Goal: Find specific page/section: Find specific page/section

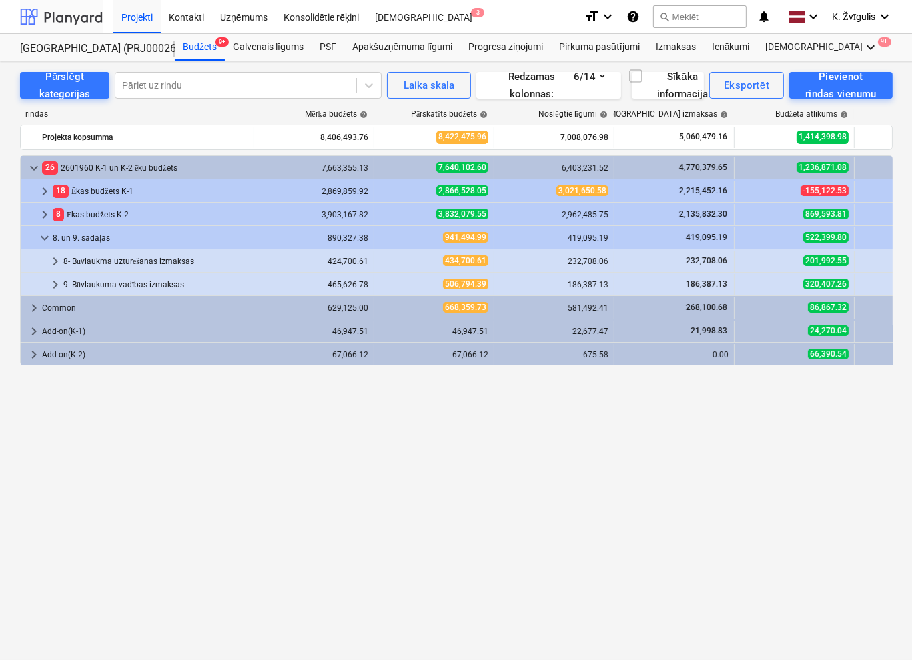
click at [53, 14] on div at bounding box center [61, 16] width 83 height 33
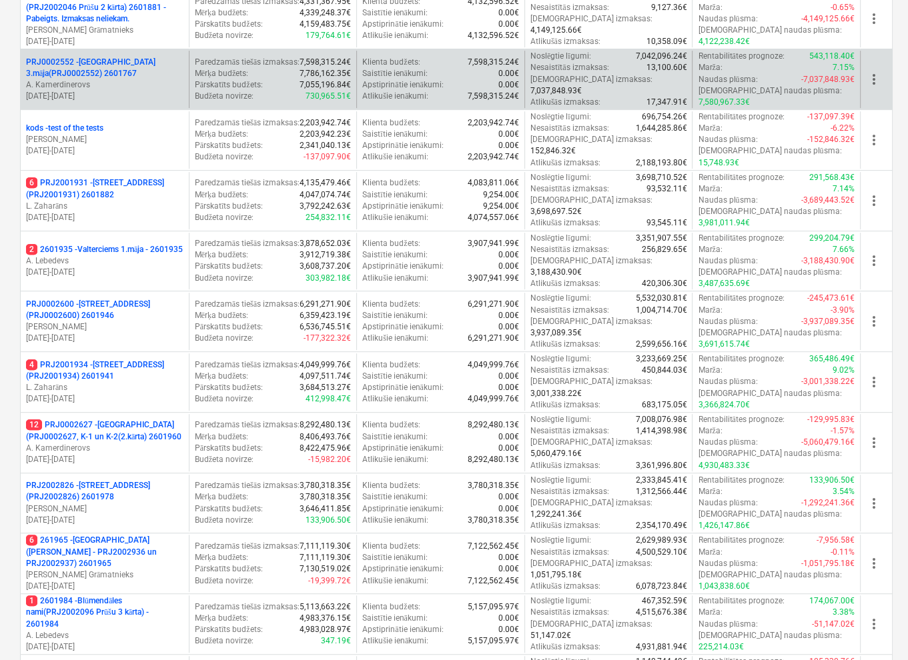
scroll to position [420, 0]
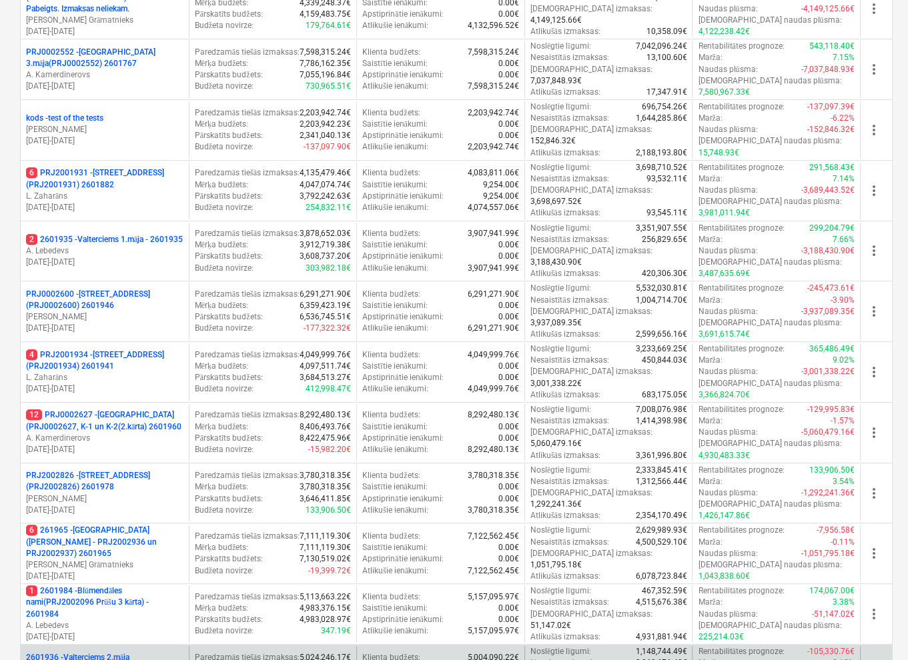
click at [140, 471] on p "2601936 - Valterciems 2.māja (PRJ2002500) - 2601936" at bounding box center [104, 663] width 157 height 23
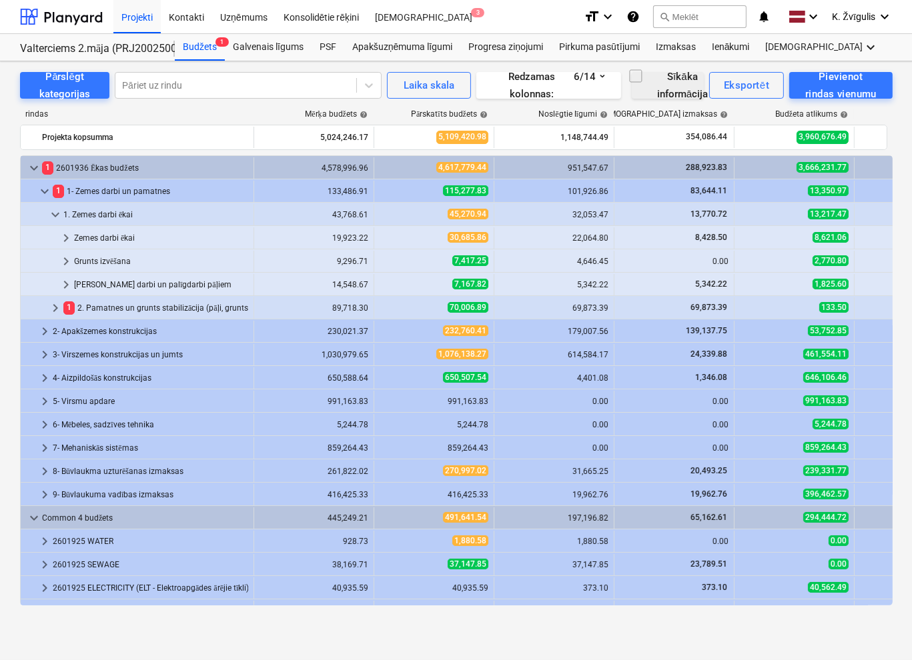
click at [620, 81] on span "button" at bounding box center [630, 76] width 27 height 16
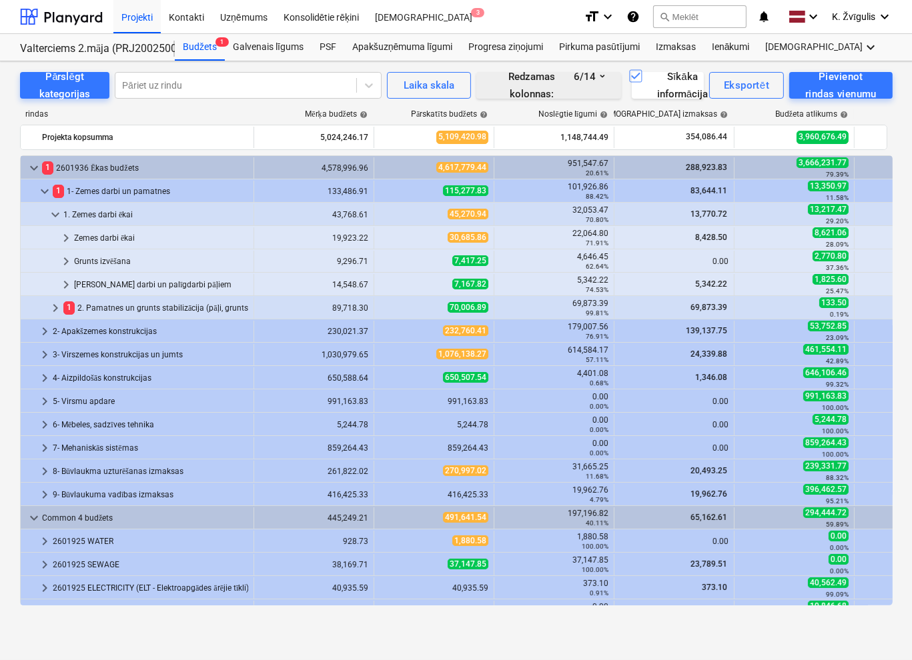
click at [612, 82] on button "Redzamas kolonnas : 6/14" at bounding box center [548, 85] width 145 height 27
click at [640, 82] on icon "button" at bounding box center [636, 76] width 16 height 16
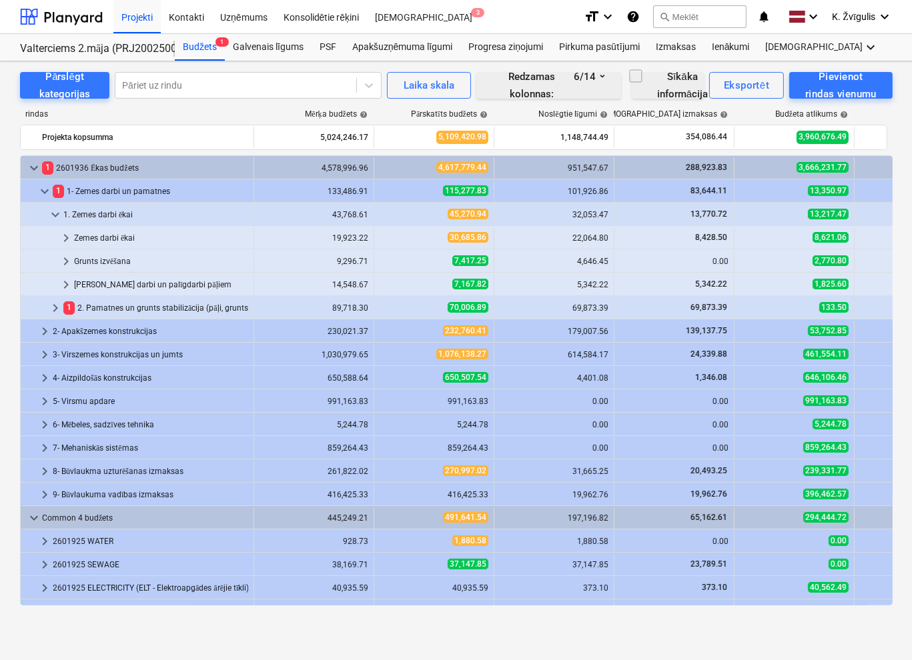
click at [600, 81] on icon "button" at bounding box center [602, 76] width 13 height 16
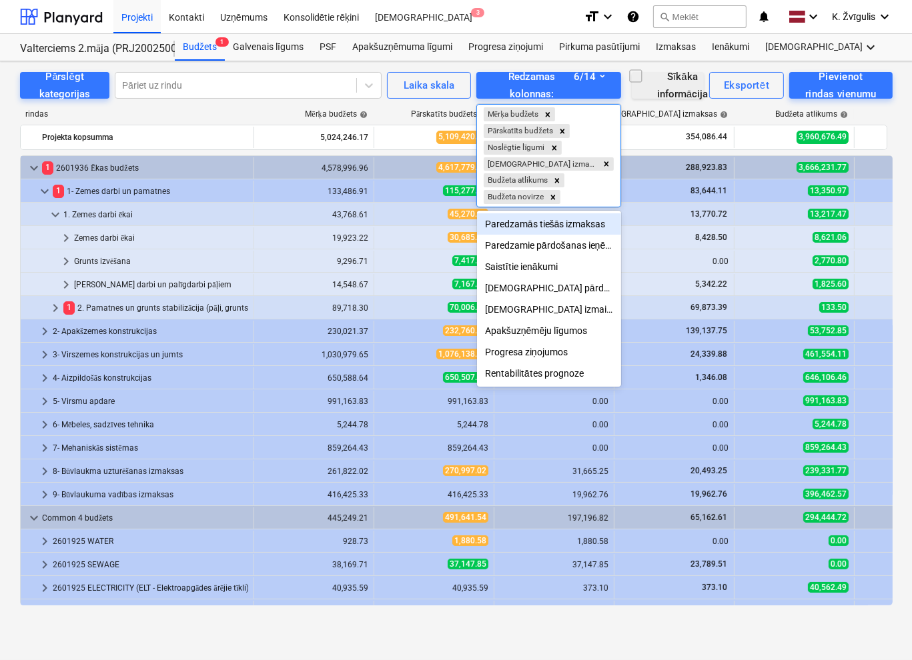
click at [576, 230] on div "Paredzamās tiešās izmaksas" at bounding box center [549, 223] width 144 height 21
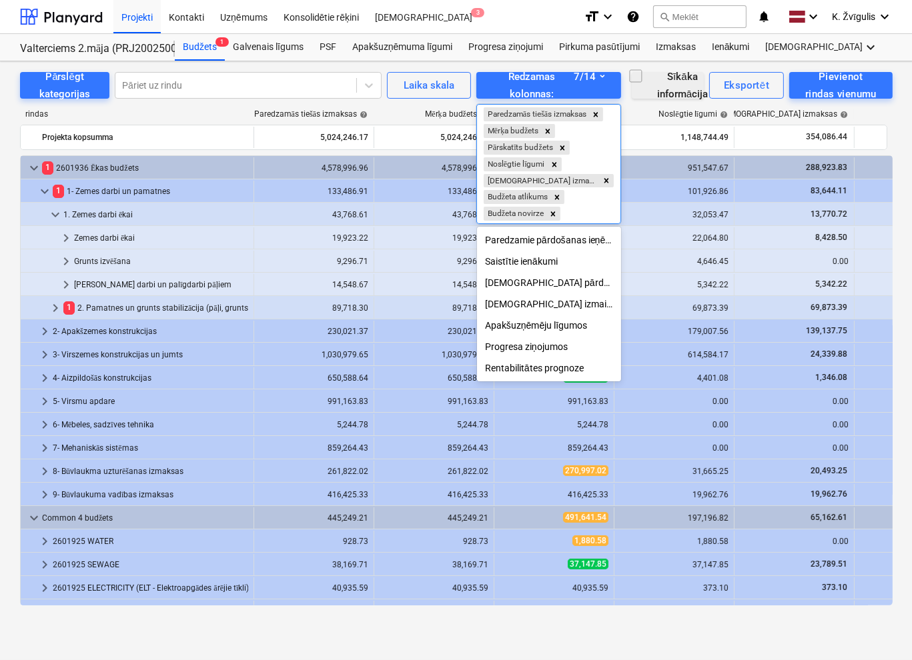
click at [576, 286] on div "[DEMOGRAPHIC_DATA] pārdošanas ienākumi" at bounding box center [549, 282] width 144 height 21
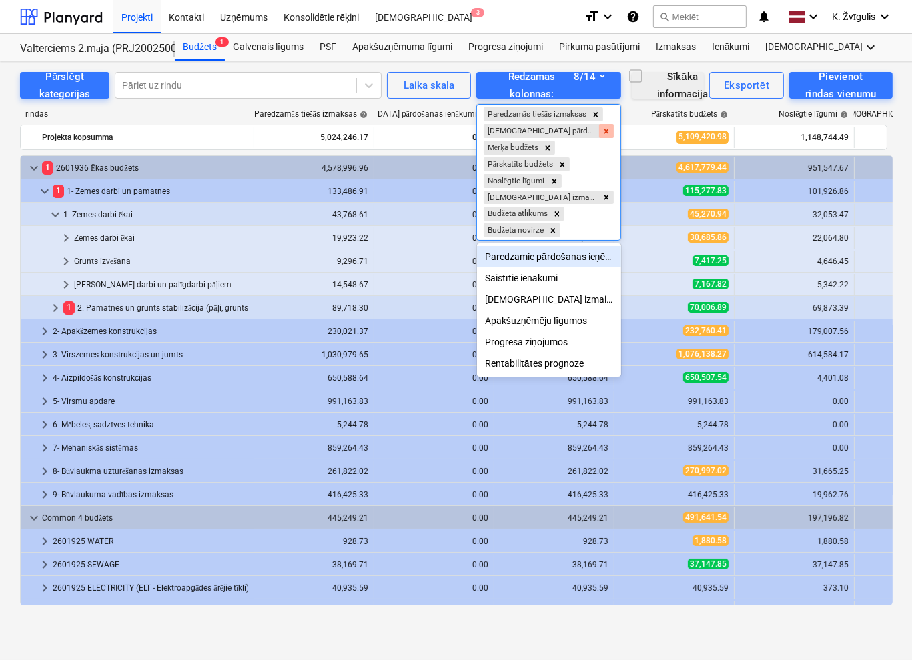
click at [608, 131] on icon "Remove Apstiprinātie pārdošanas ienākumi" at bounding box center [606, 131] width 5 height 5
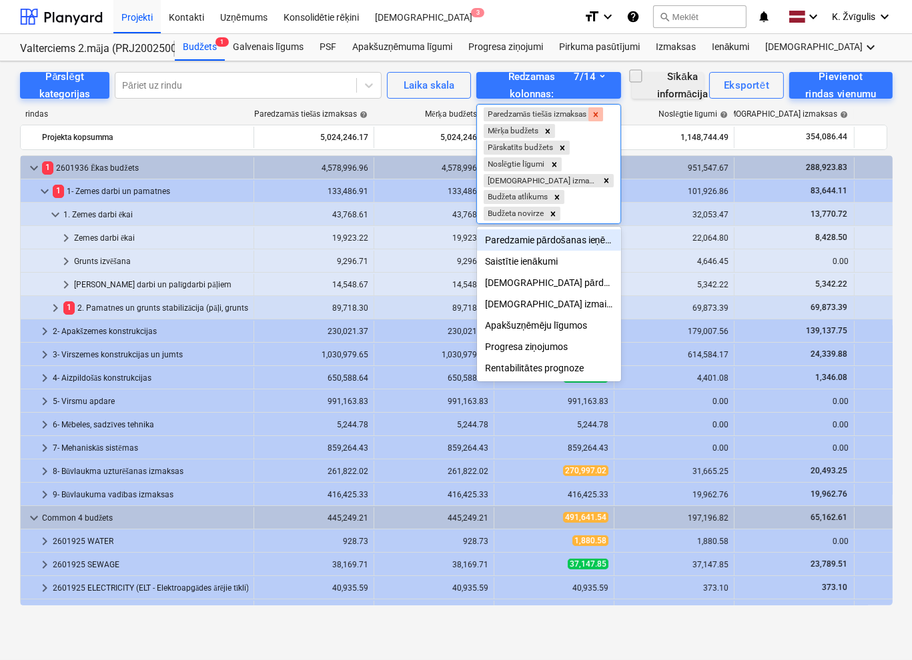
click at [600, 117] on icon "Remove Paredzamās tiešās izmaksas" at bounding box center [595, 114] width 9 height 9
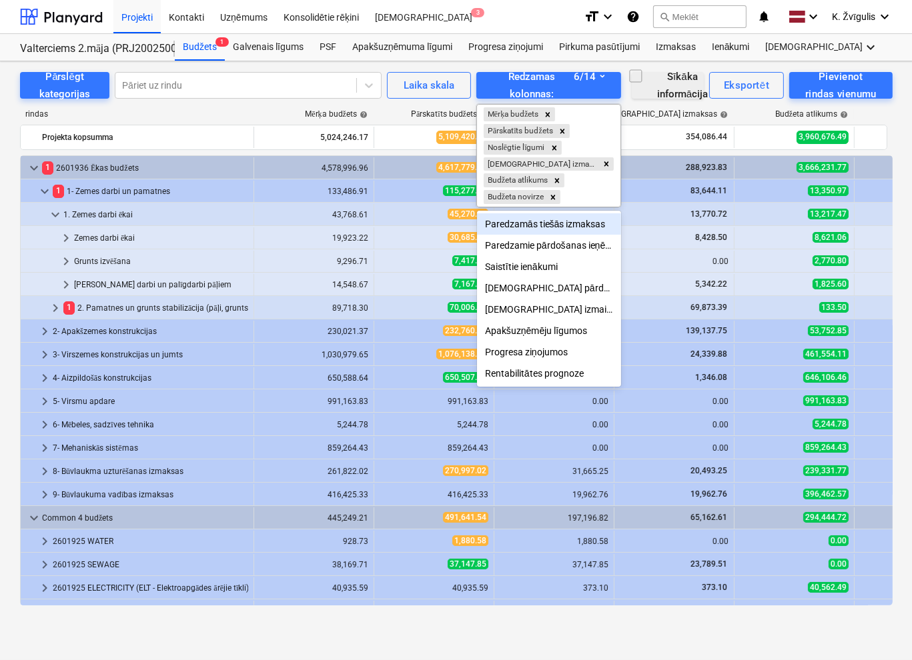
click at [624, 117] on div at bounding box center [456, 330] width 912 height 660
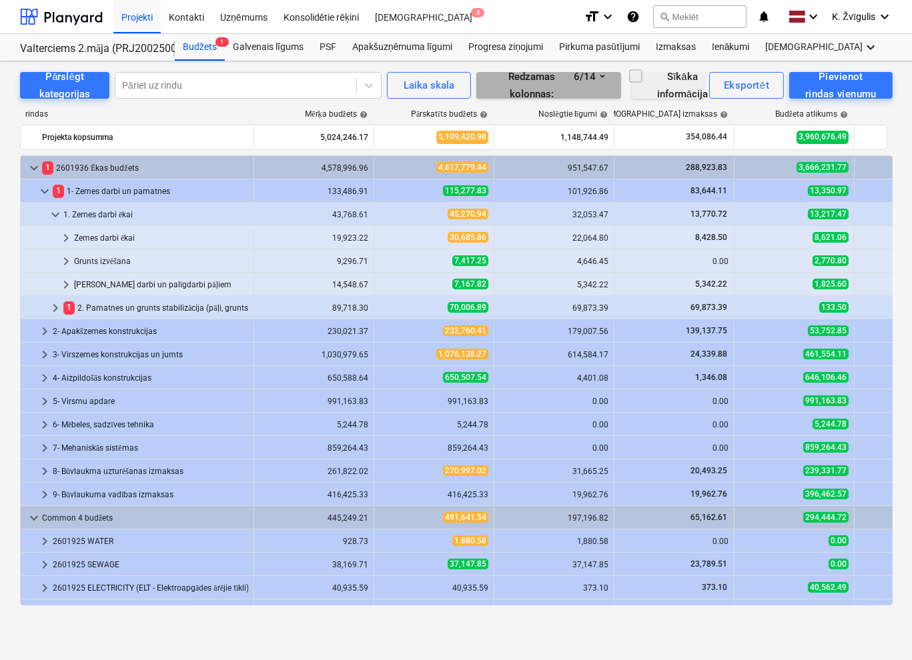
click at [596, 77] on icon "button" at bounding box center [602, 76] width 13 height 16
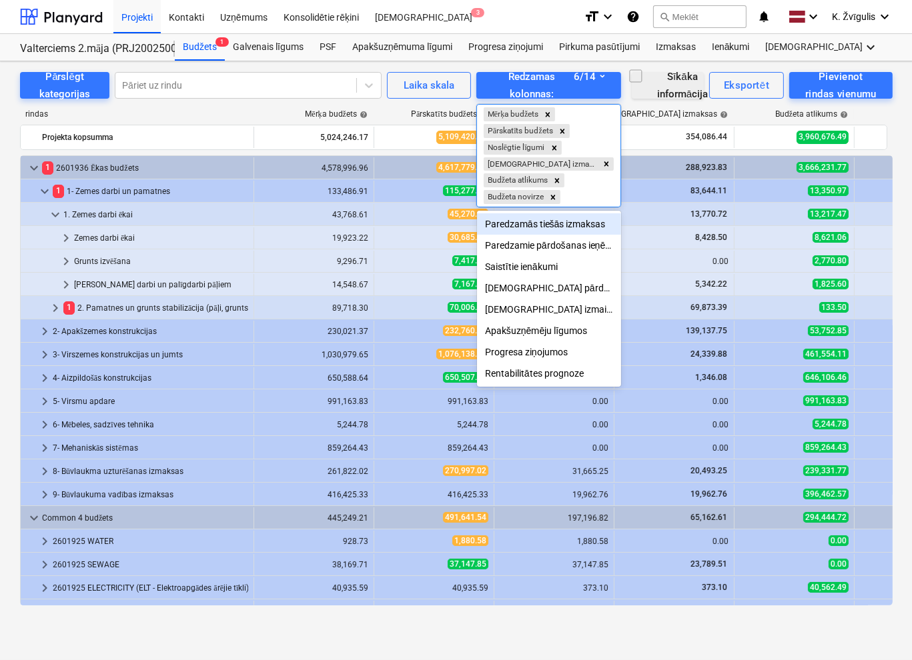
click at [624, 105] on div at bounding box center [456, 330] width 912 height 660
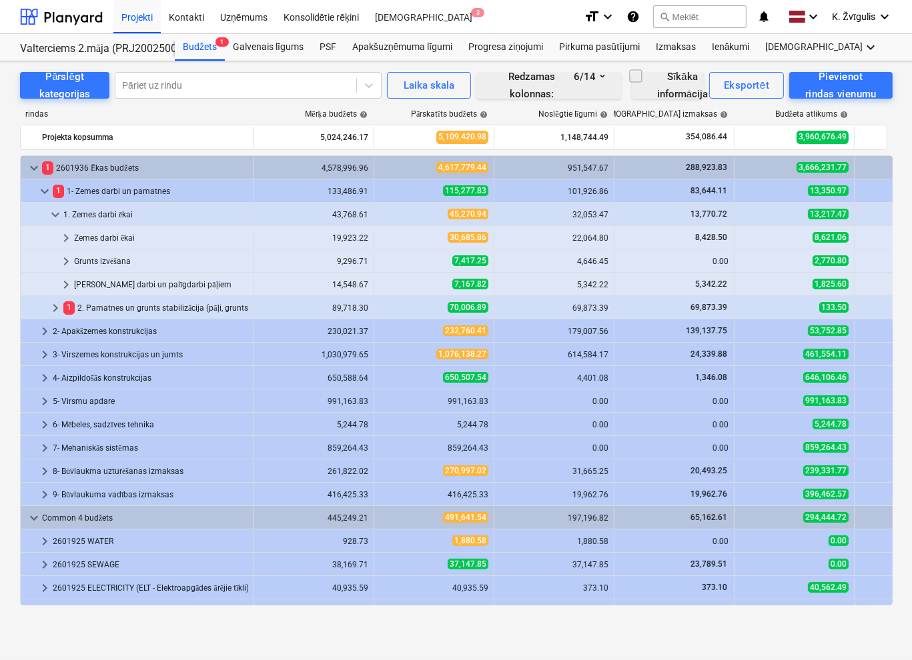
click at [601, 83] on icon "button" at bounding box center [602, 76] width 13 height 16
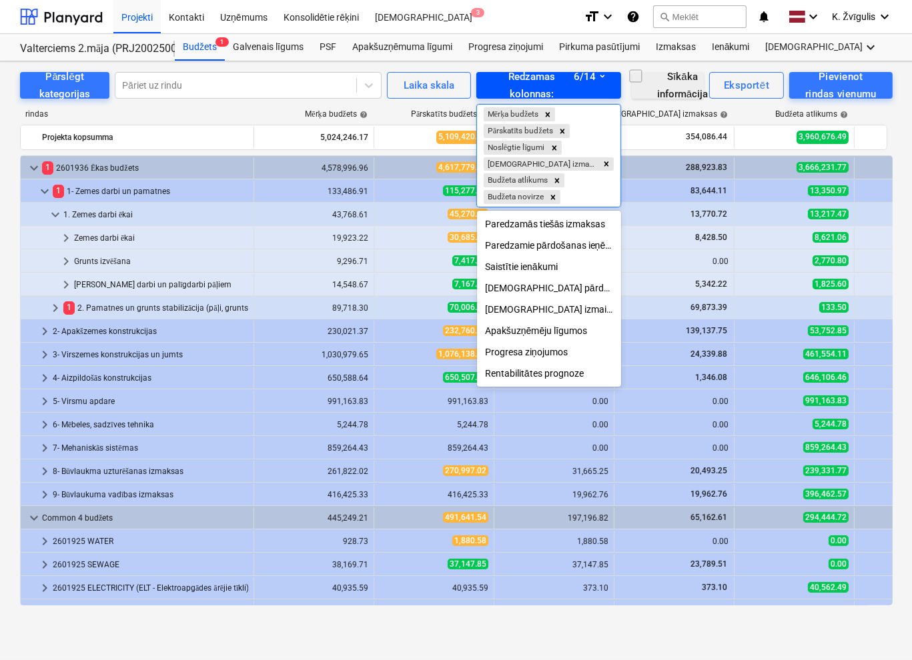
click at [601, 83] on div at bounding box center [456, 330] width 912 height 660
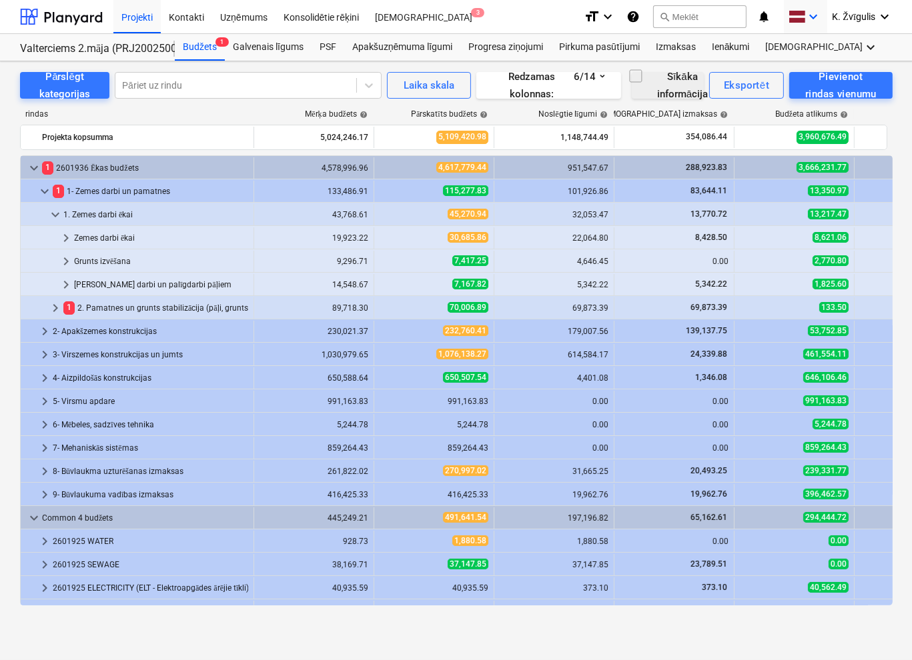
click at [806, 19] on icon "keyboard_arrow_down" at bounding box center [814, 17] width 16 height 16
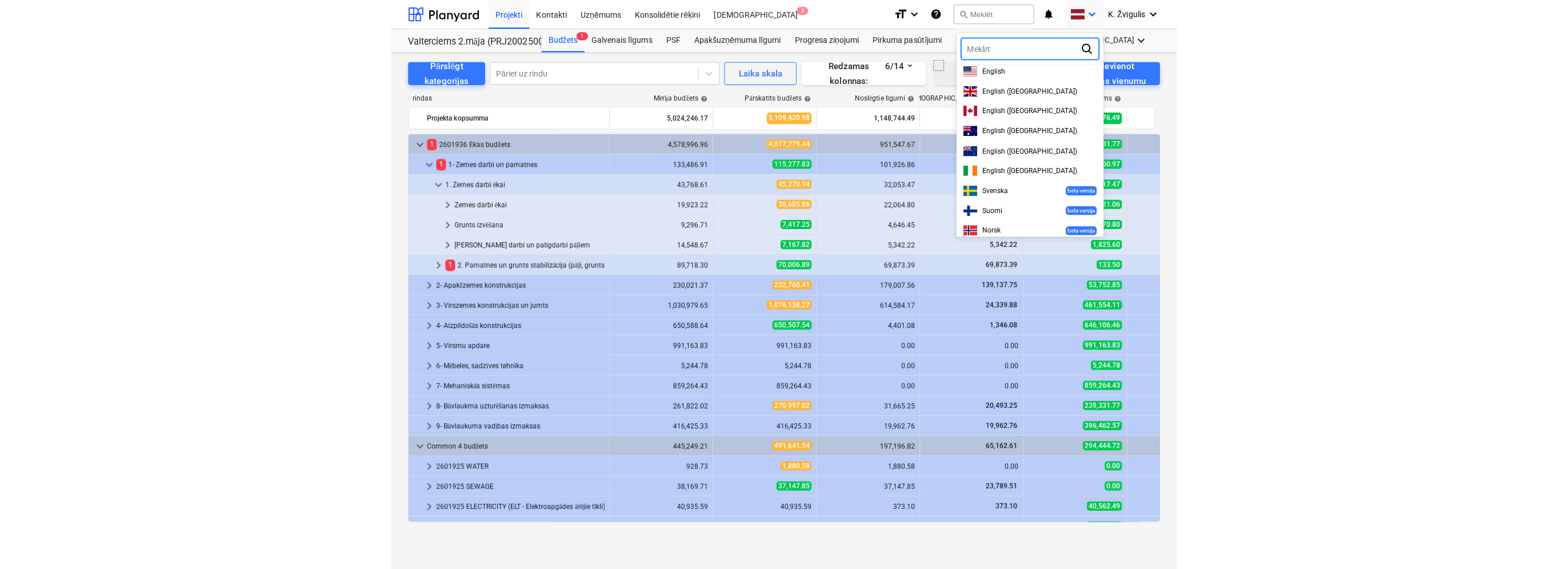
scroll to position [8, 0]
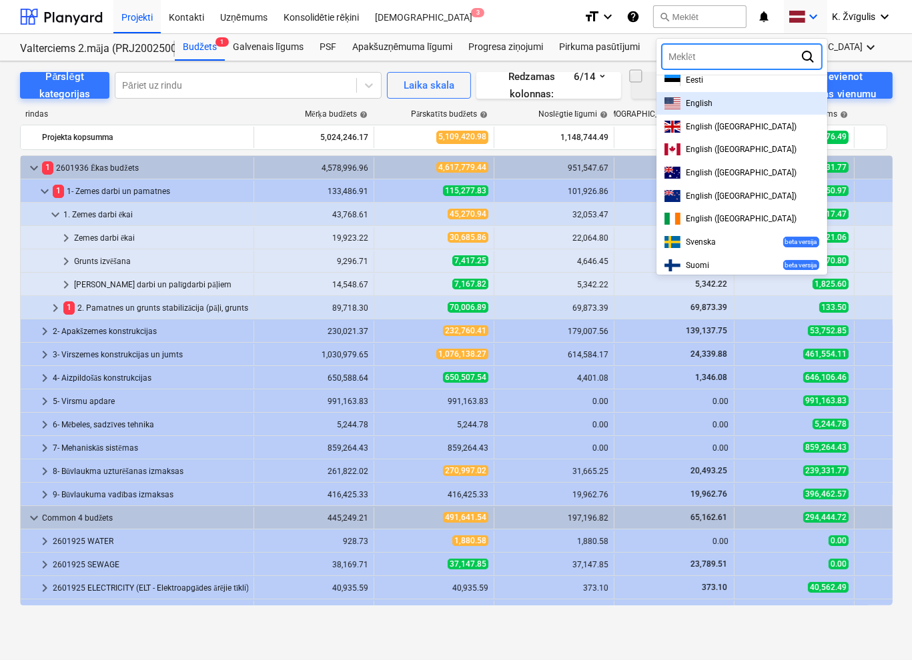
click at [712, 107] on div "English" at bounding box center [741, 103] width 155 height 13
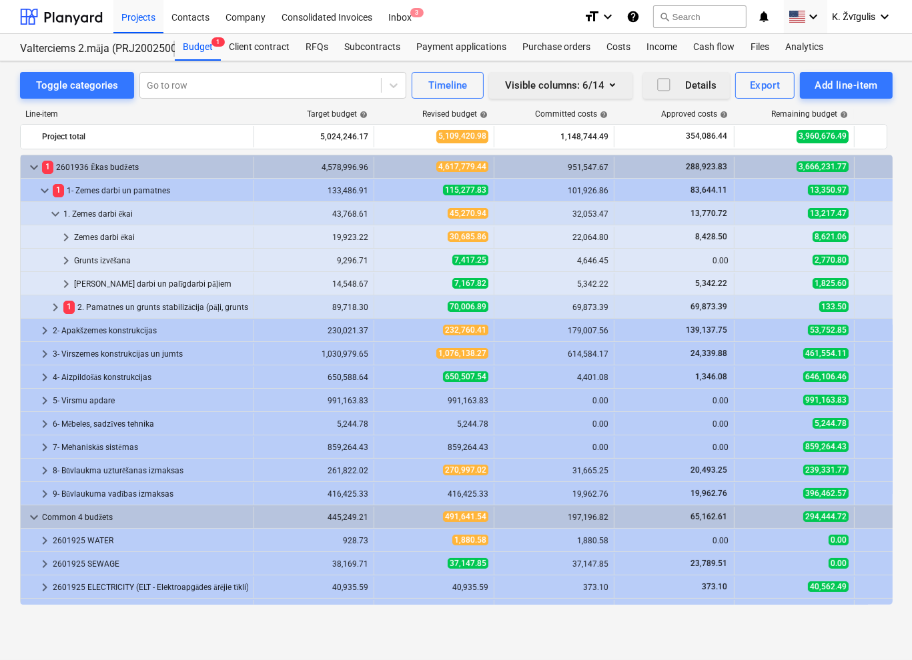
click at [604, 84] on icon "button" at bounding box center [612, 85] width 16 height 16
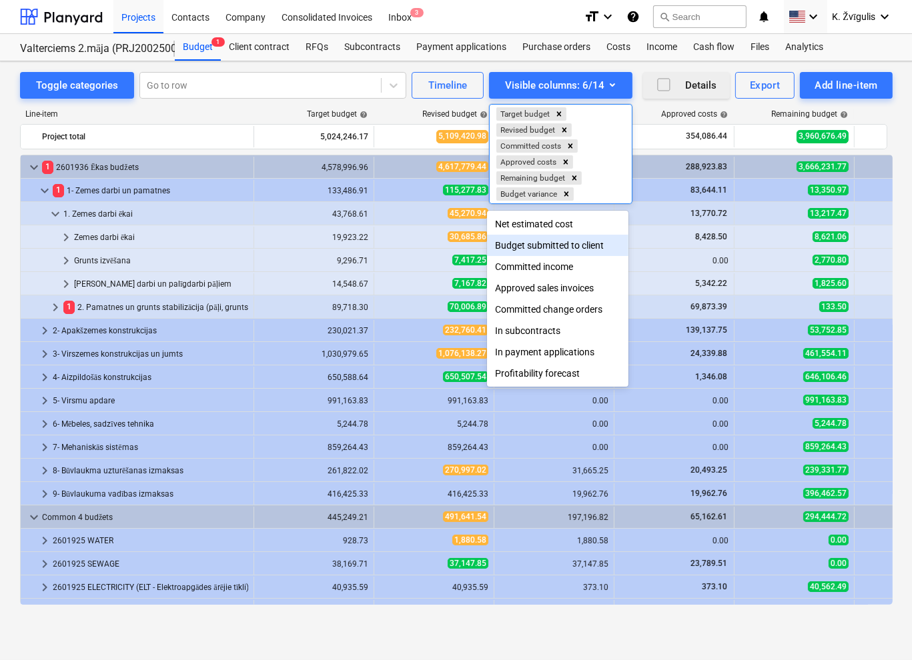
click at [601, 250] on div "Budget submitted to client" at bounding box center [557, 245] width 141 height 21
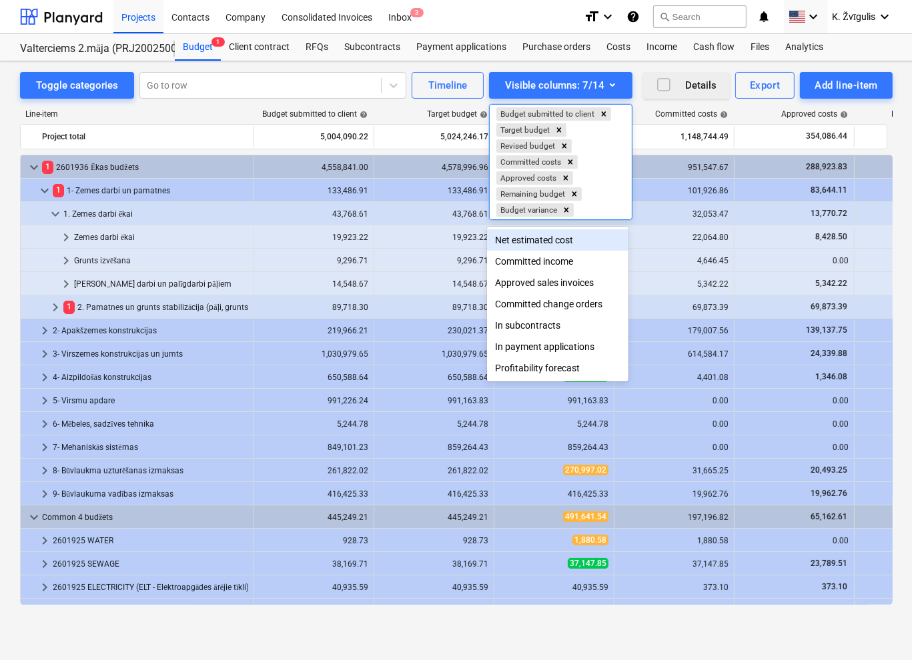
click at [646, 109] on div at bounding box center [456, 330] width 912 height 660
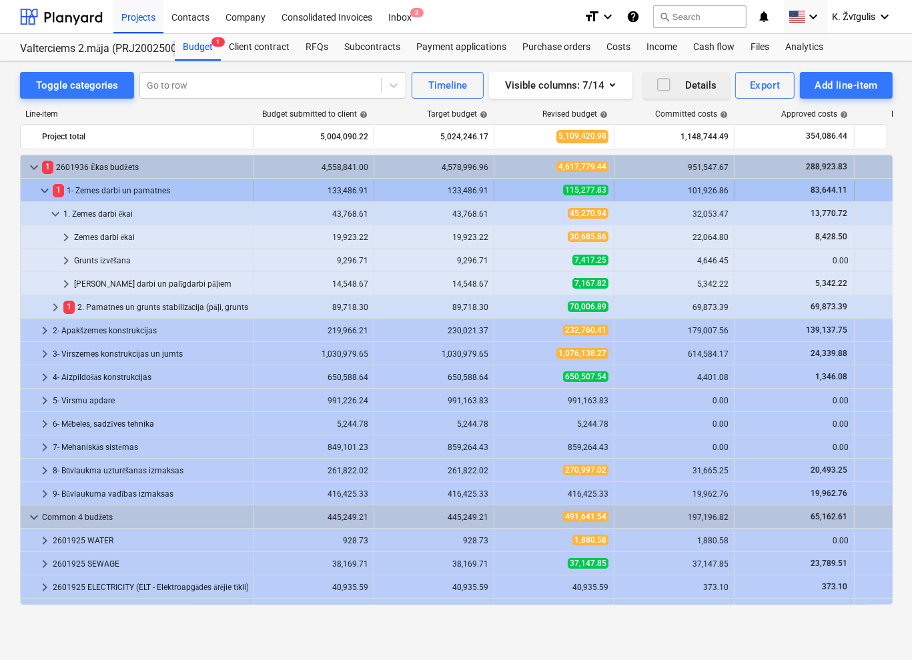
click at [44, 187] on span "keyboard_arrow_down" at bounding box center [45, 191] width 16 height 16
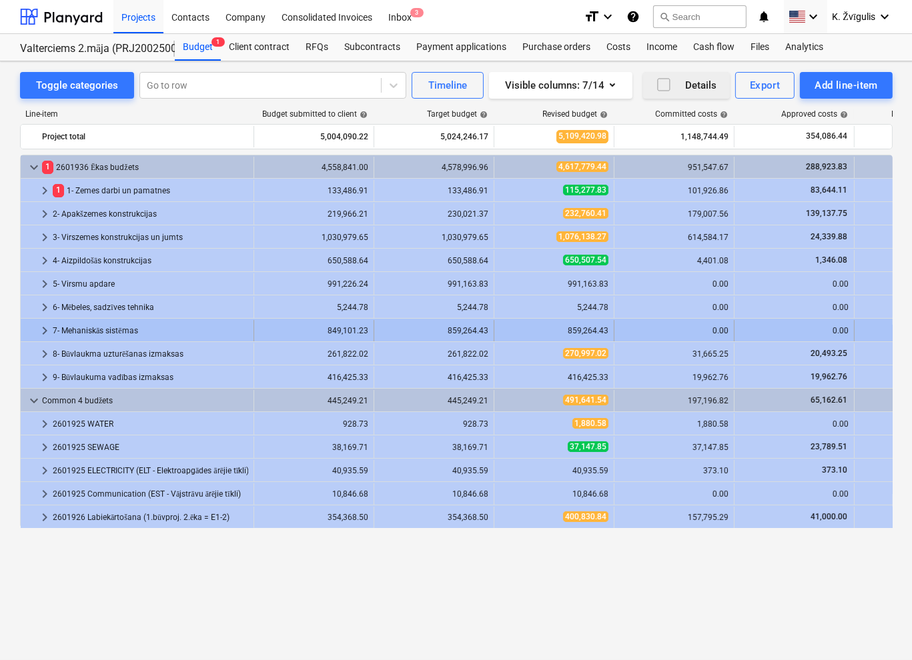
click at [36, 335] on div at bounding box center [31, 330] width 11 height 21
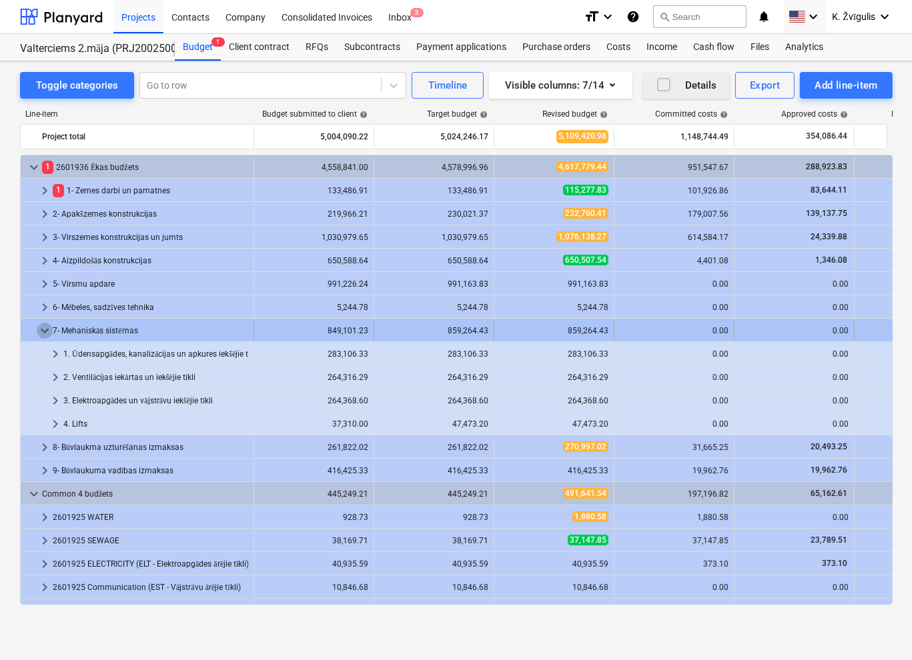
click at [40, 334] on span "keyboard_arrow_down" at bounding box center [45, 331] width 16 height 16
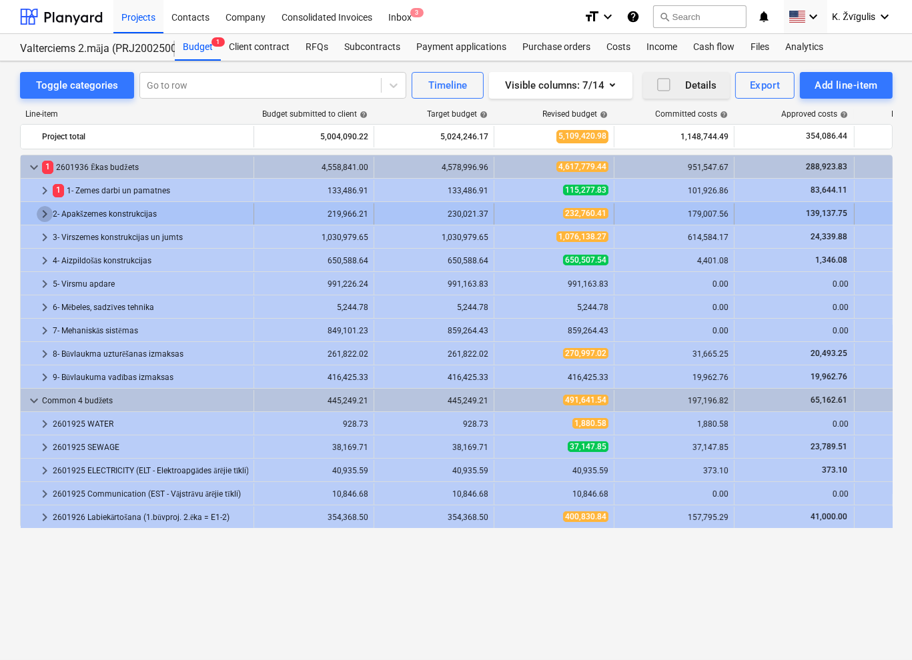
click at [47, 211] on span "keyboard_arrow_right" at bounding box center [45, 214] width 16 height 16
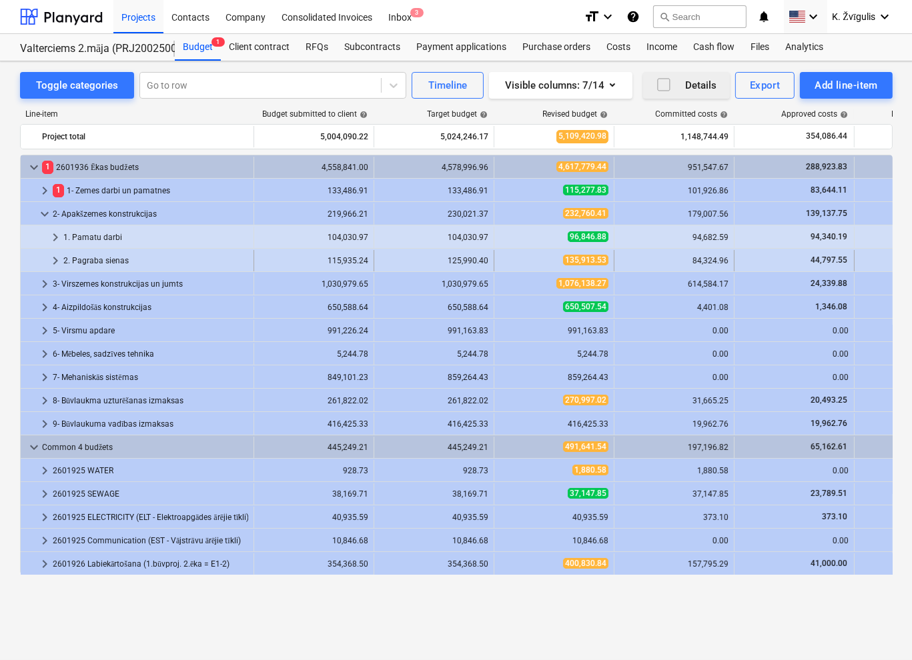
click at [53, 265] on span "keyboard_arrow_right" at bounding box center [55, 261] width 16 height 16
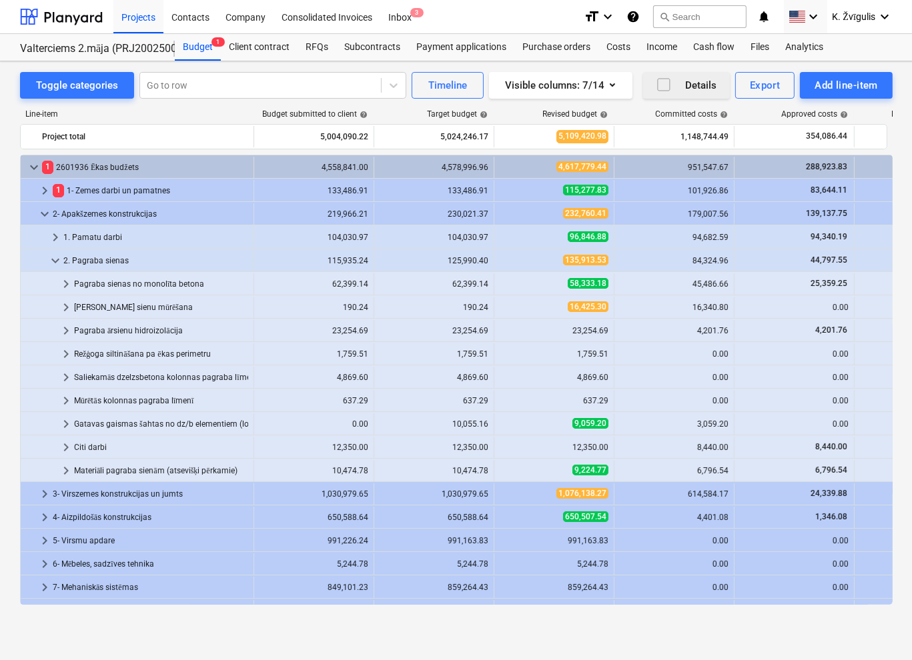
click at [53, 265] on span "keyboard_arrow_down" at bounding box center [55, 261] width 16 height 16
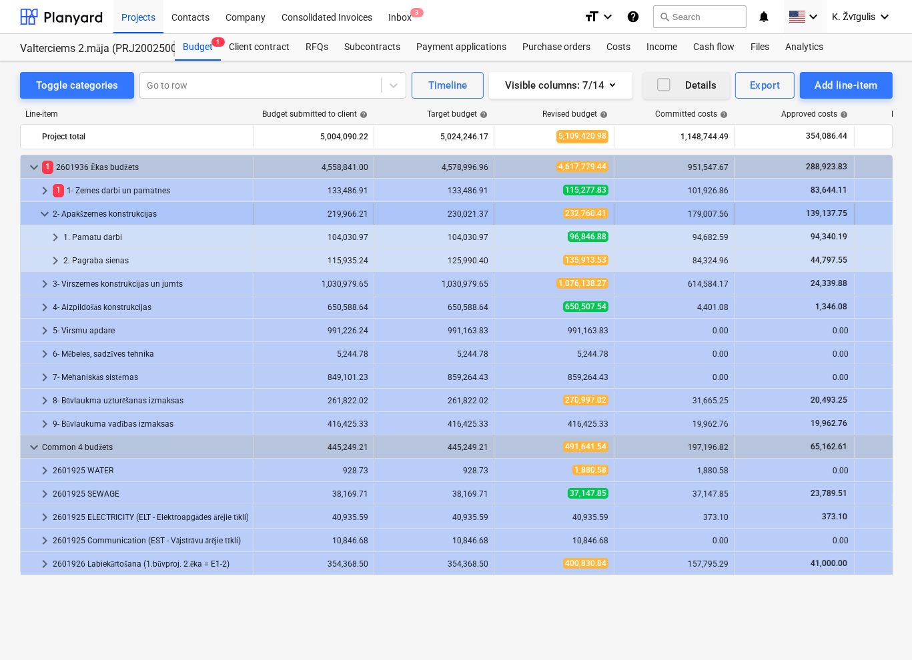
click at [44, 217] on span "keyboard_arrow_down" at bounding box center [45, 214] width 16 height 16
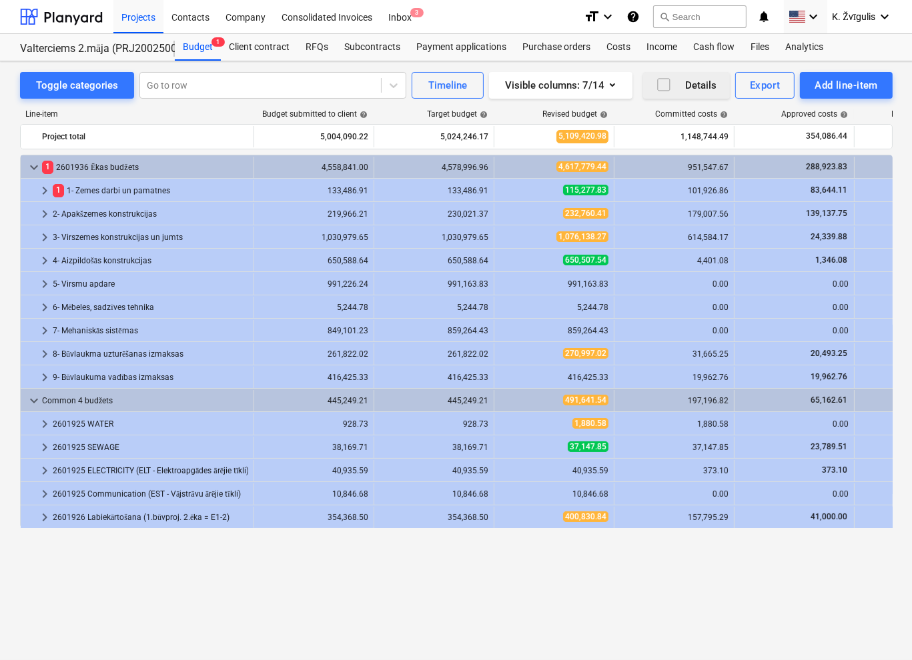
click at [363, 115] on span "help" at bounding box center [362, 115] width 11 height 8
